Goal: Task Accomplishment & Management: Use online tool/utility

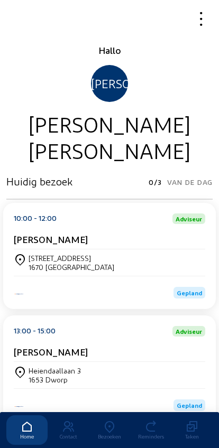
click at [102, 421] on icon at bounding box center [109, 427] width 41 height 13
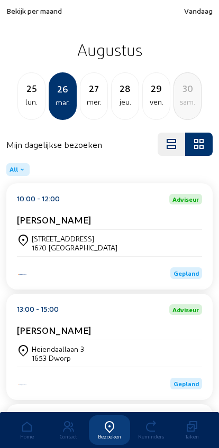
click at [18, 2] on div "Bekijk per maand Vandaag Augustus 25 lun. 26 mar. 27 mer. 28 jeu. 29 ven. 30 sa…" at bounding box center [109, 63] width 219 height 126
click at [10, 15] on span "Bekijk per maand" at bounding box center [34, 10] width 56 height 9
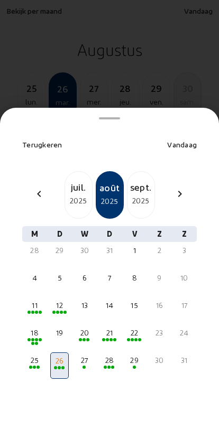
click at [36, 342] on span at bounding box center [36, 343] width 3 height 3
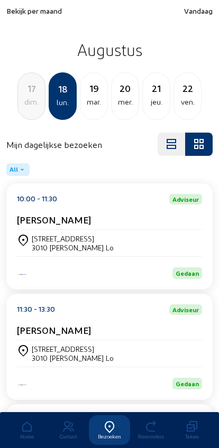
click at [65, 240] on div "[STREET_ADDRESS]" at bounding box center [73, 238] width 82 height 9
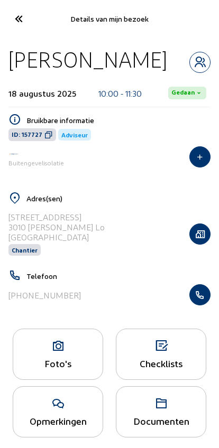
click at [204, 241] on button "button" at bounding box center [199, 234] width 21 height 21
